Goal: Task Accomplishment & Management: Manage account settings

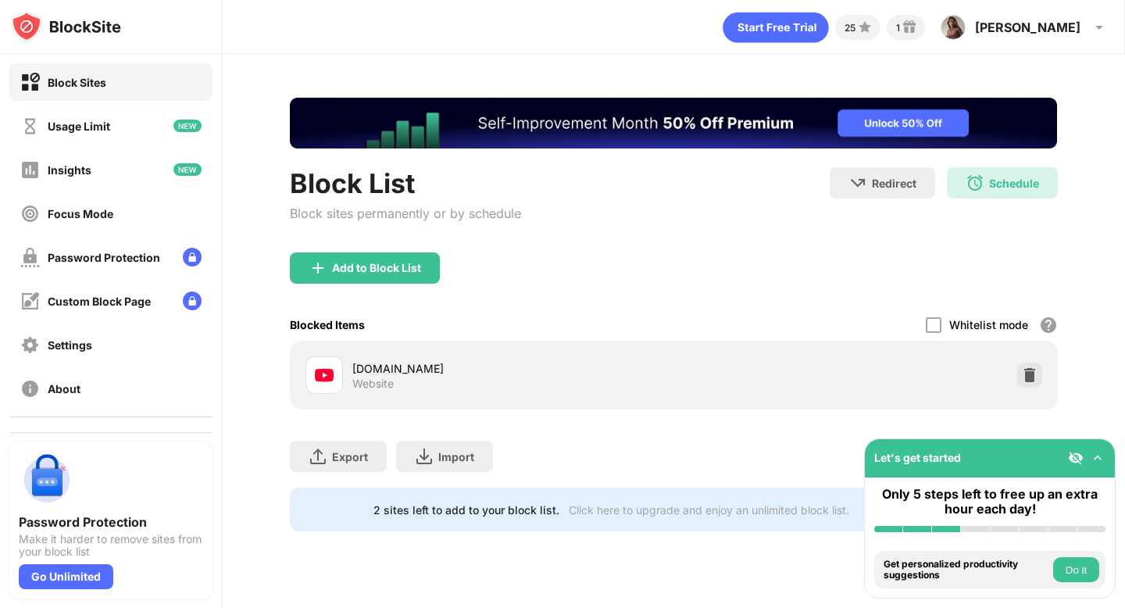
click at [950, 324] on div "Whitelist mode" at bounding box center [988, 324] width 79 height 13
click at [934, 320] on div at bounding box center [933, 325] width 16 height 16
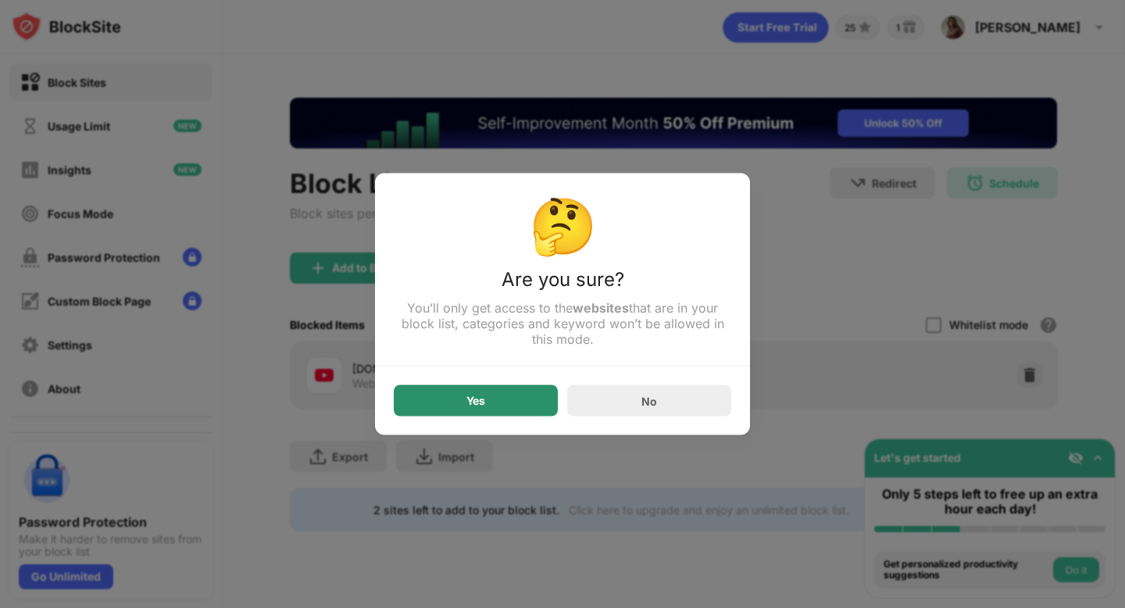
click at [531, 396] on div "Yes" at bounding box center [476, 400] width 164 height 31
